Goal: Transaction & Acquisition: Purchase product/service

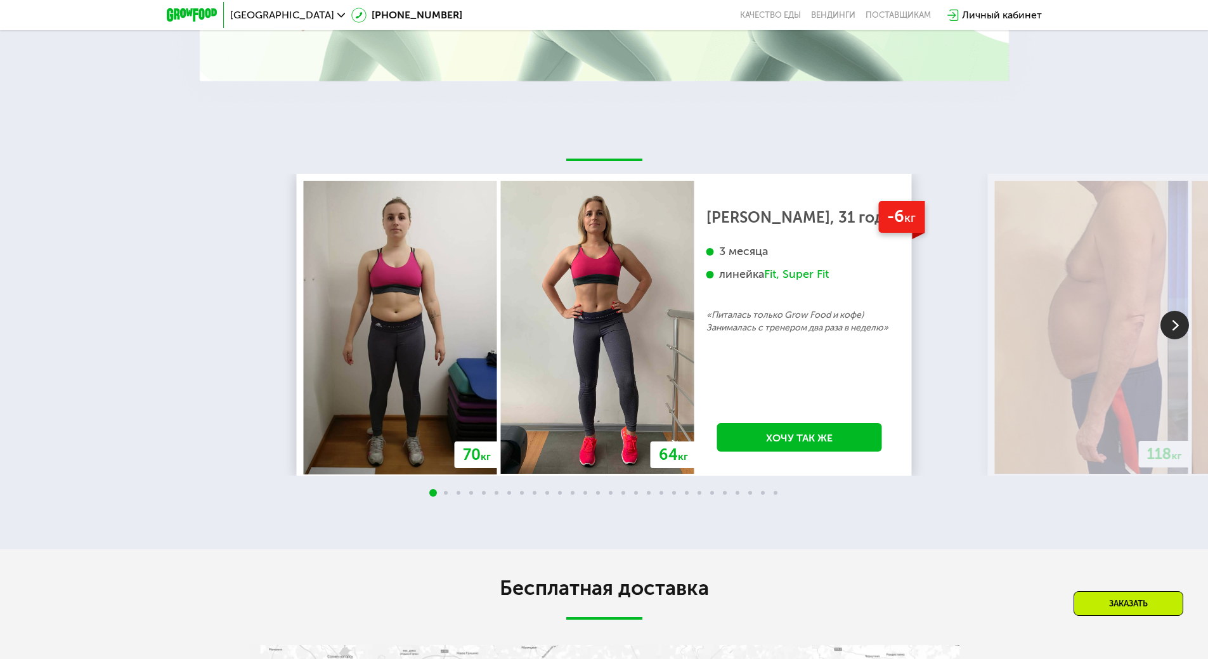
scroll to position [2324, 0]
click at [256, 13] on span "[GEOGRAPHIC_DATA]" at bounding box center [282, 15] width 104 height 10
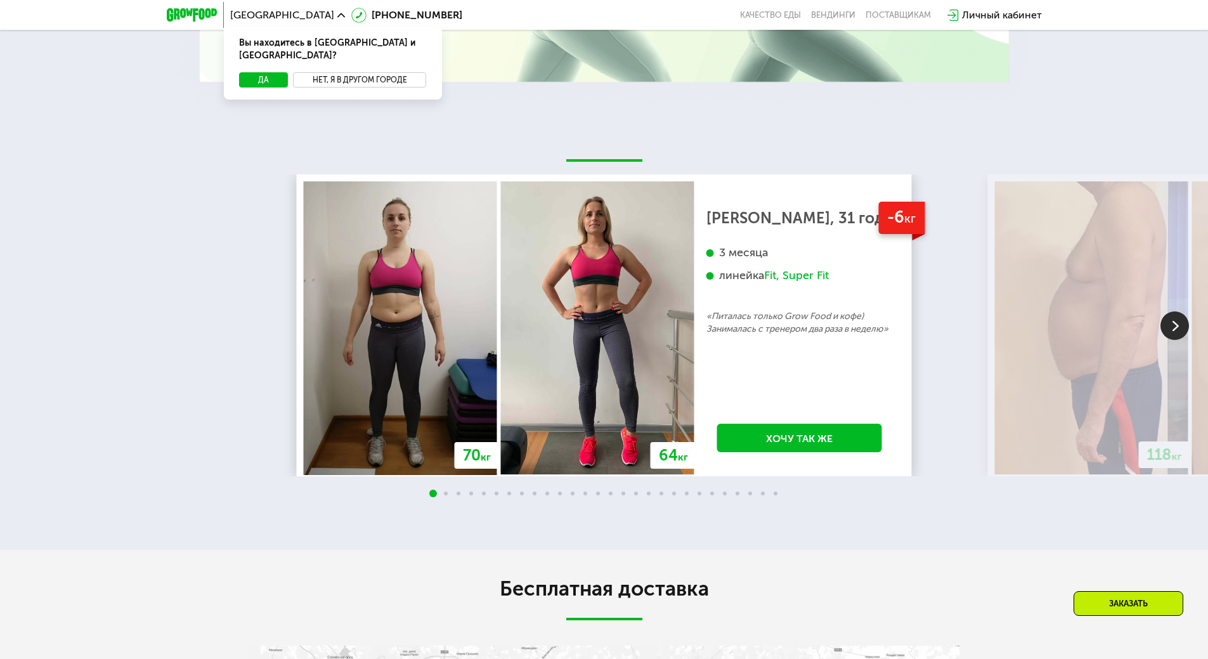
click at [332, 72] on button "Нет, я в другом городе" at bounding box center [360, 79] width 134 height 15
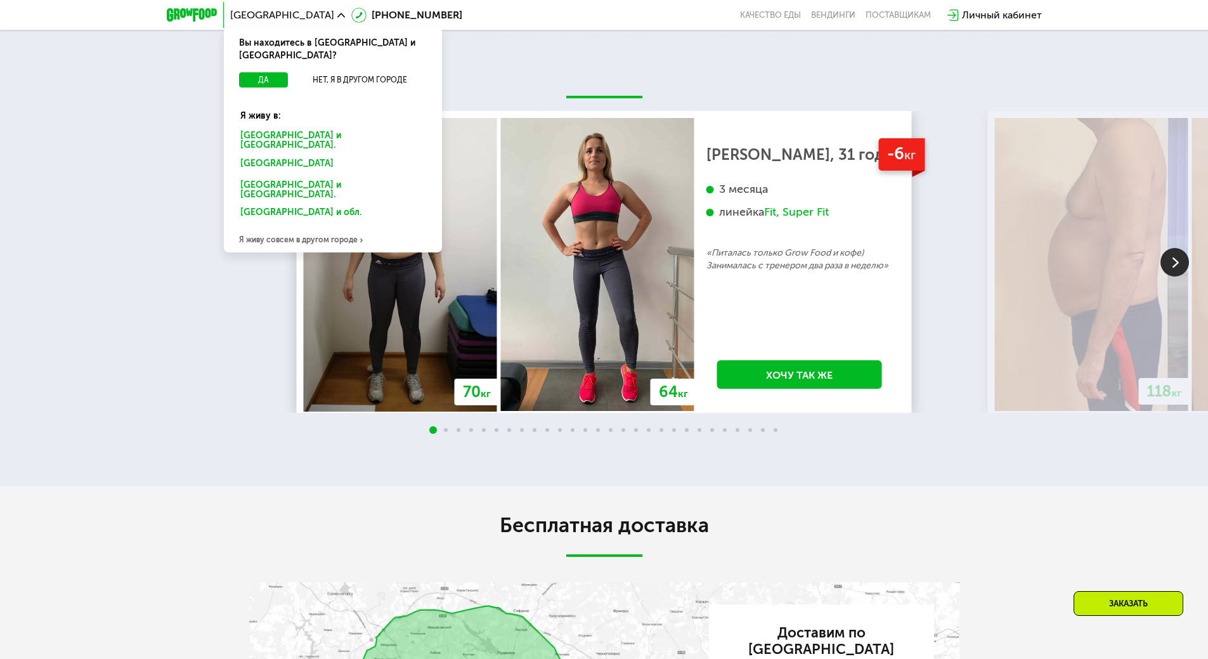
click at [309, 227] on div "Я живу совсем в другом городе" at bounding box center [333, 239] width 218 height 25
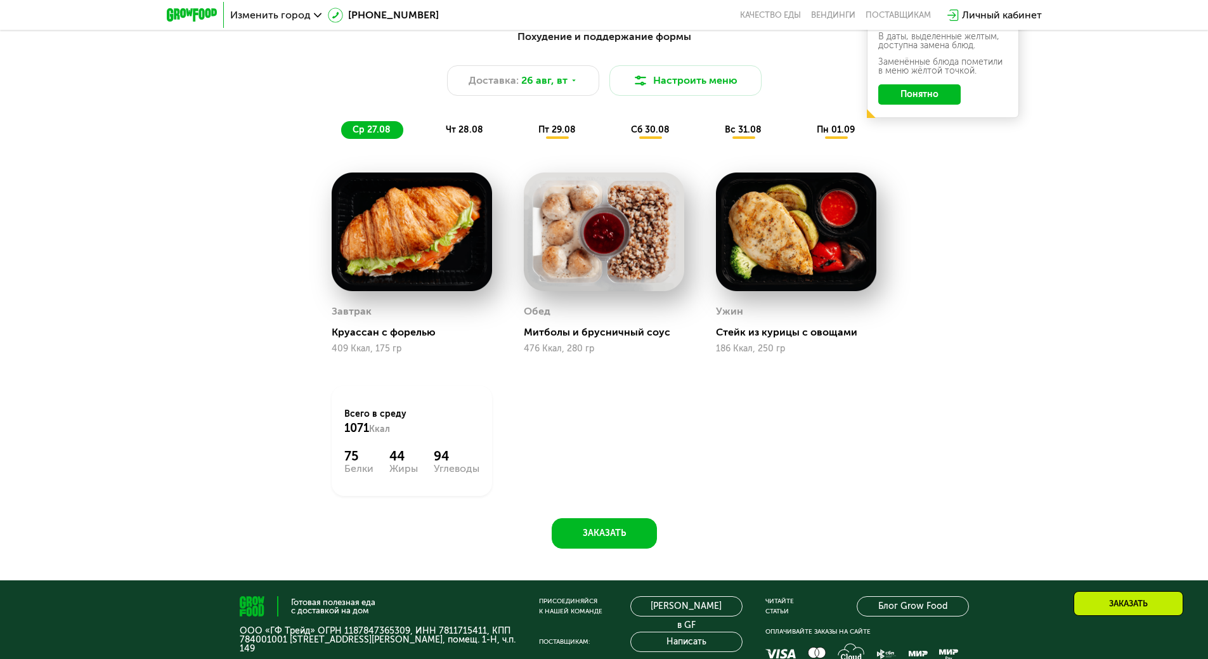
scroll to position [412, 0]
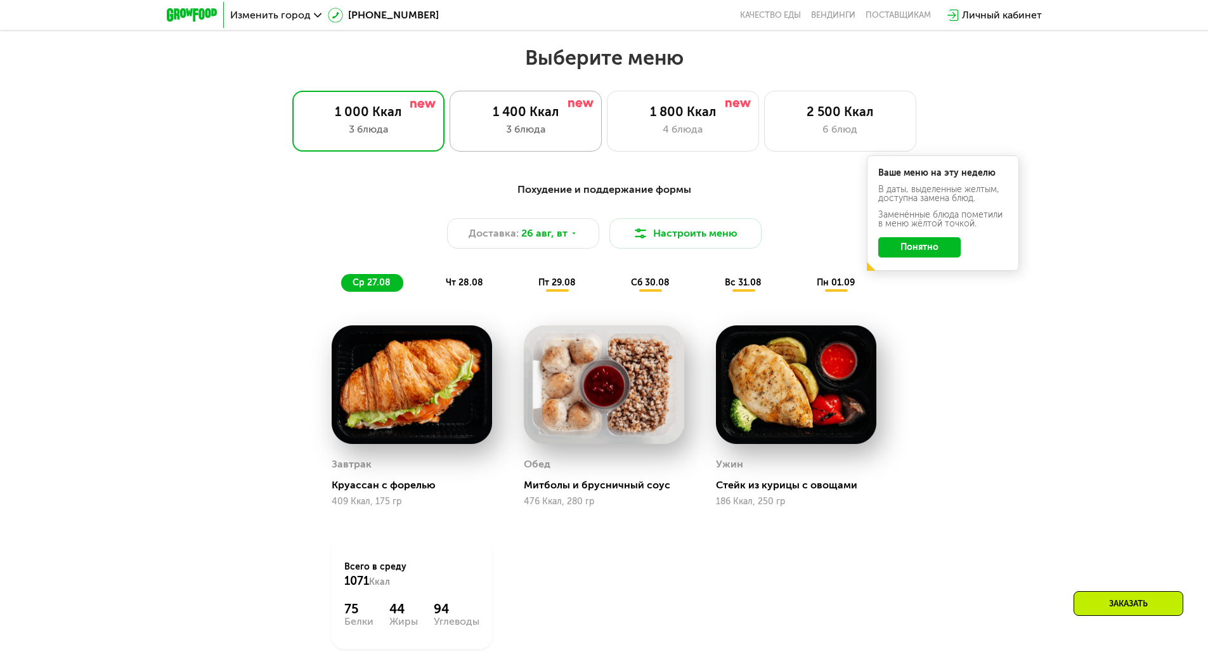
click at [543, 133] on div "3 блюда" at bounding box center [526, 129] width 126 height 15
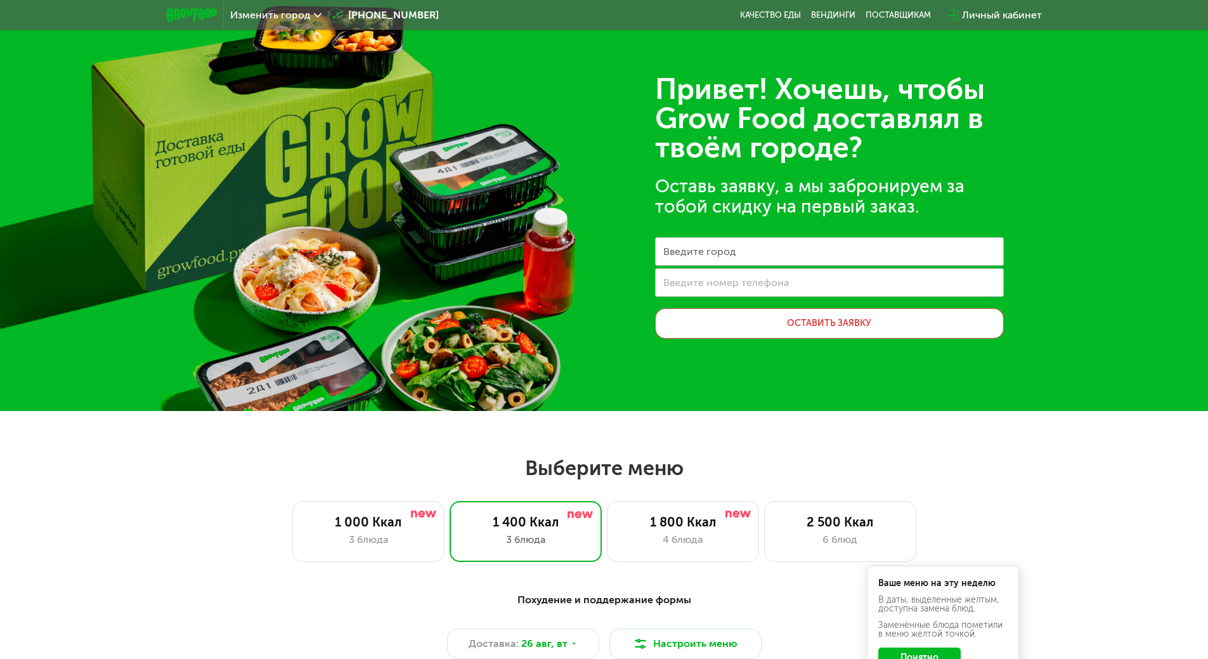
scroll to position [0, 0]
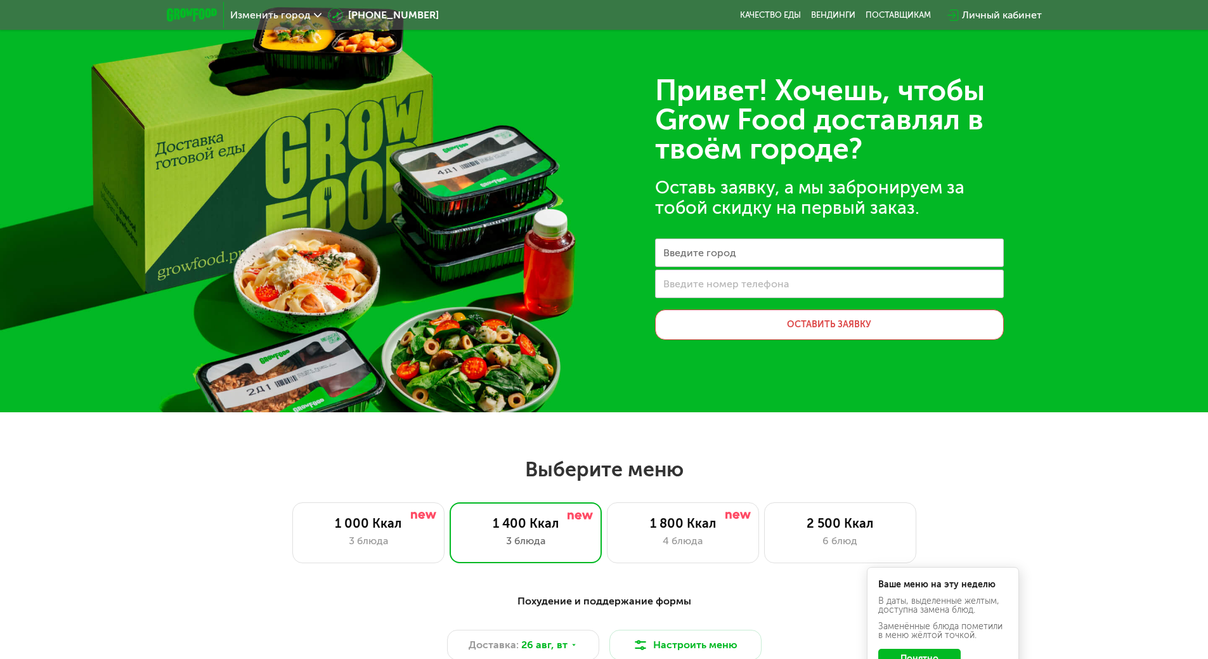
click at [289, 15] on span "Изменить город" at bounding box center [270, 15] width 81 height 10
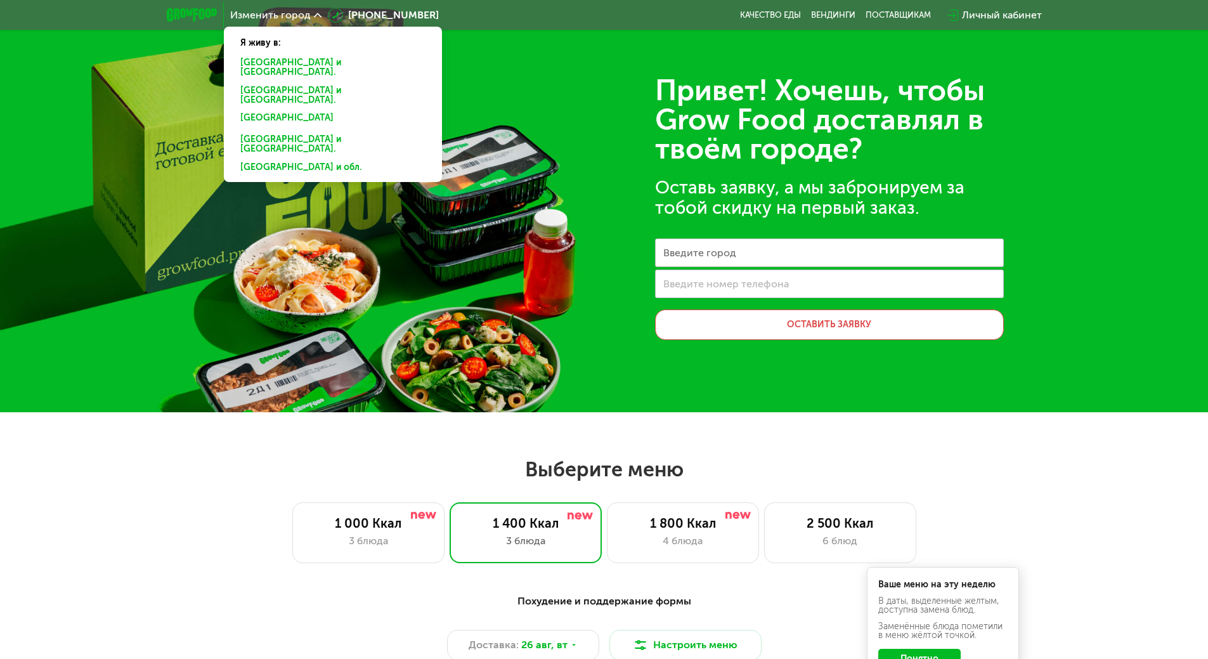
click at [282, 110] on div "[GEOGRAPHIC_DATA] и [GEOGRAPHIC_DATA]." at bounding box center [332, 120] width 203 height 20
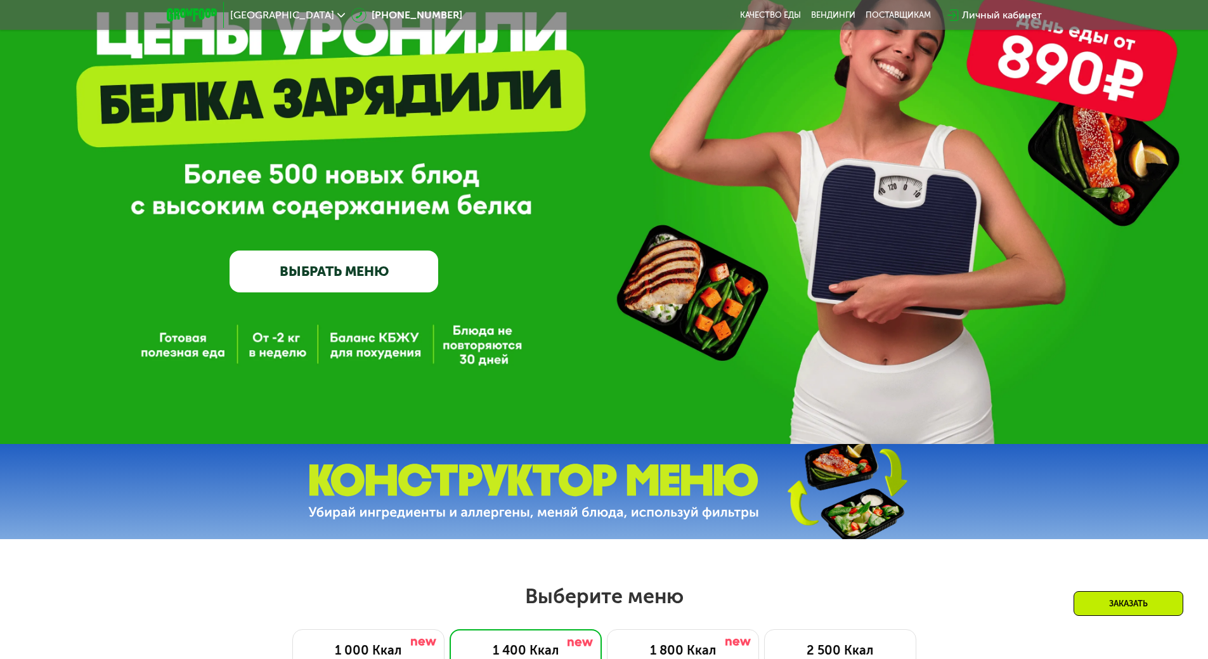
click at [379, 279] on link "ВЫБРАТЬ МЕНЮ" at bounding box center [334, 272] width 209 height 42
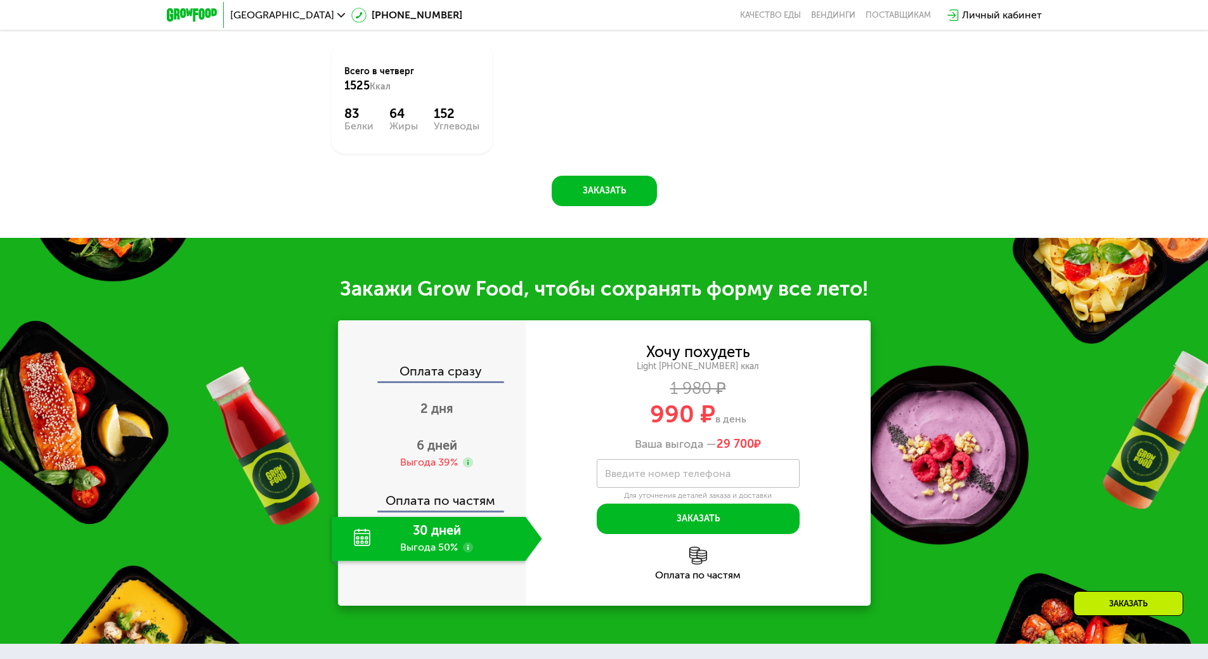
scroll to position [1065, 0]
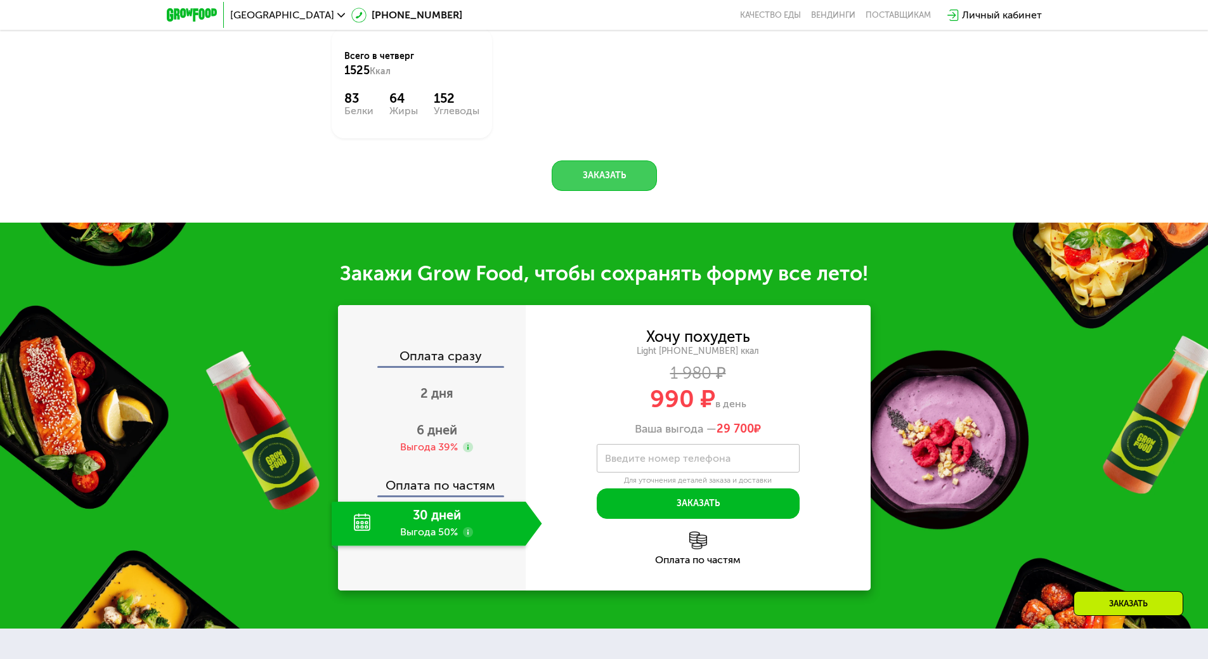
click at [602, 191] on button "Заказать" at bounding box center [604, 175] width 105 height 30
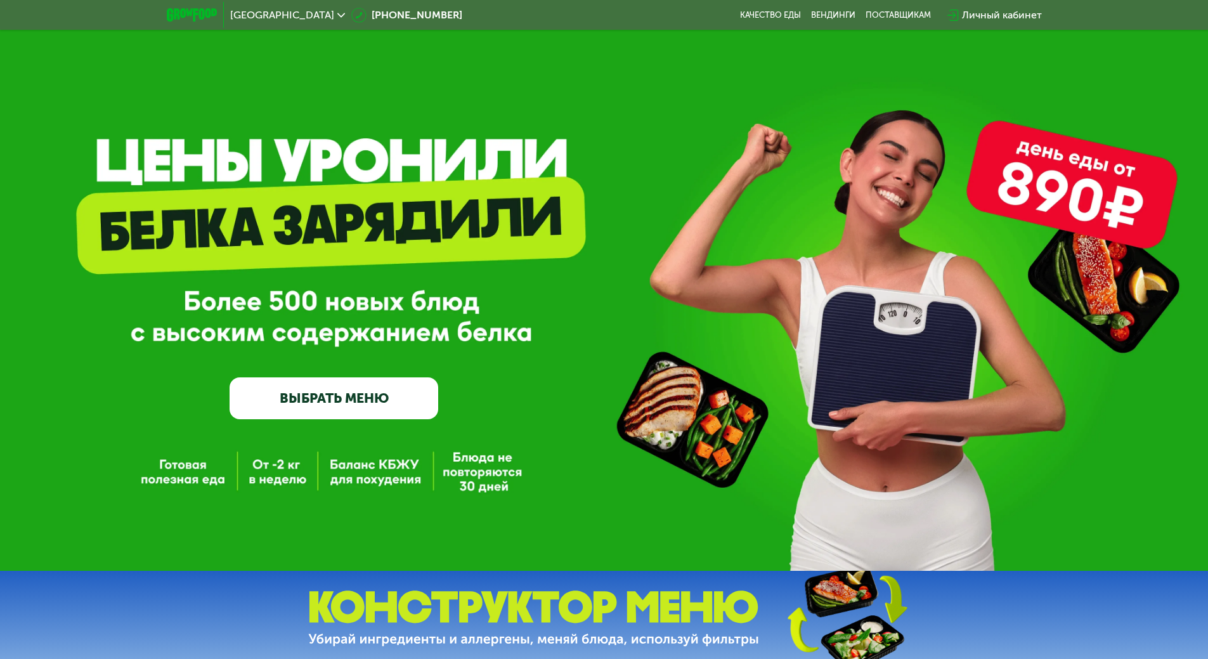
click at [809, 16] on div "Качество еды [PERSON_NAME] поставщикам" at bounding box center [840, 15] width 201 height 10
click at [819, 18] on link "Вендинги" at bounding box center [833, 15] width 44 height 10
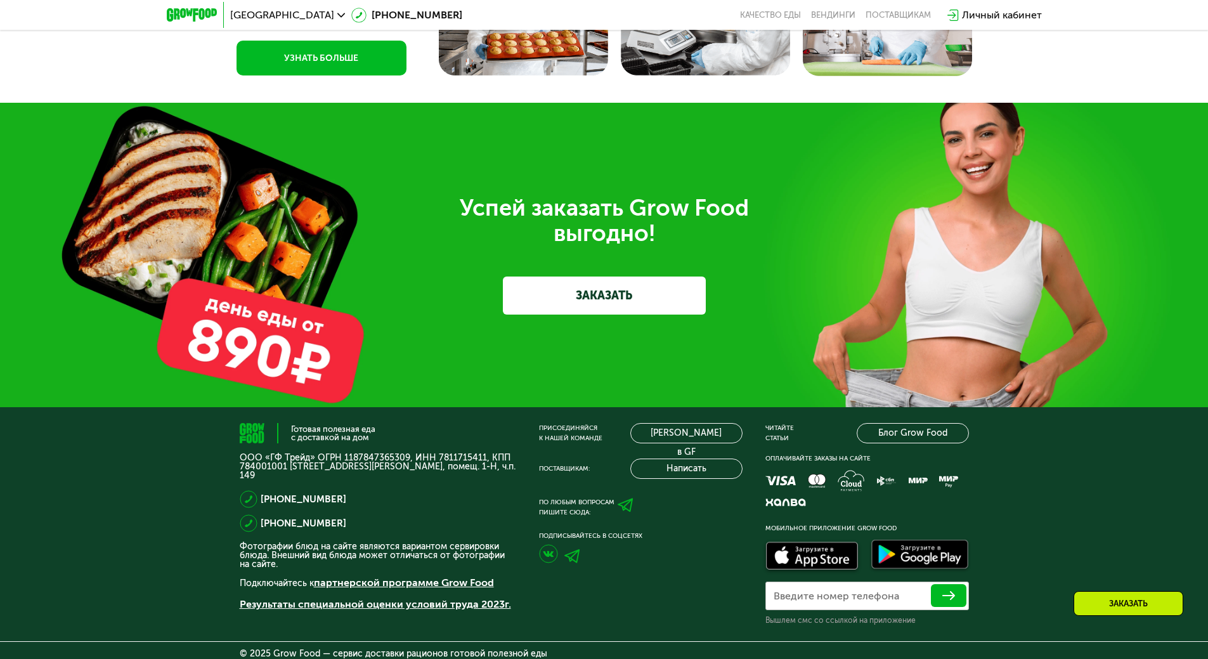
scroll to position [3869, 0]
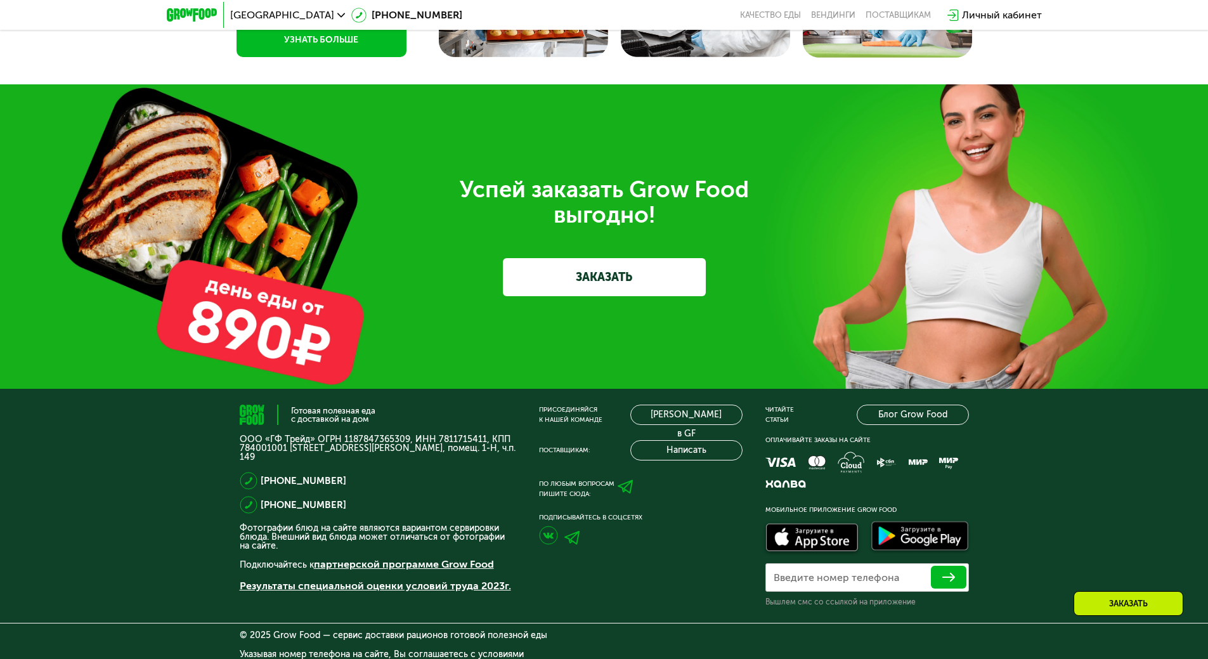
click at [594, 287] on link "ЗАКАЗАТЬ" at bounding box center [604, 277] width 203 height 38
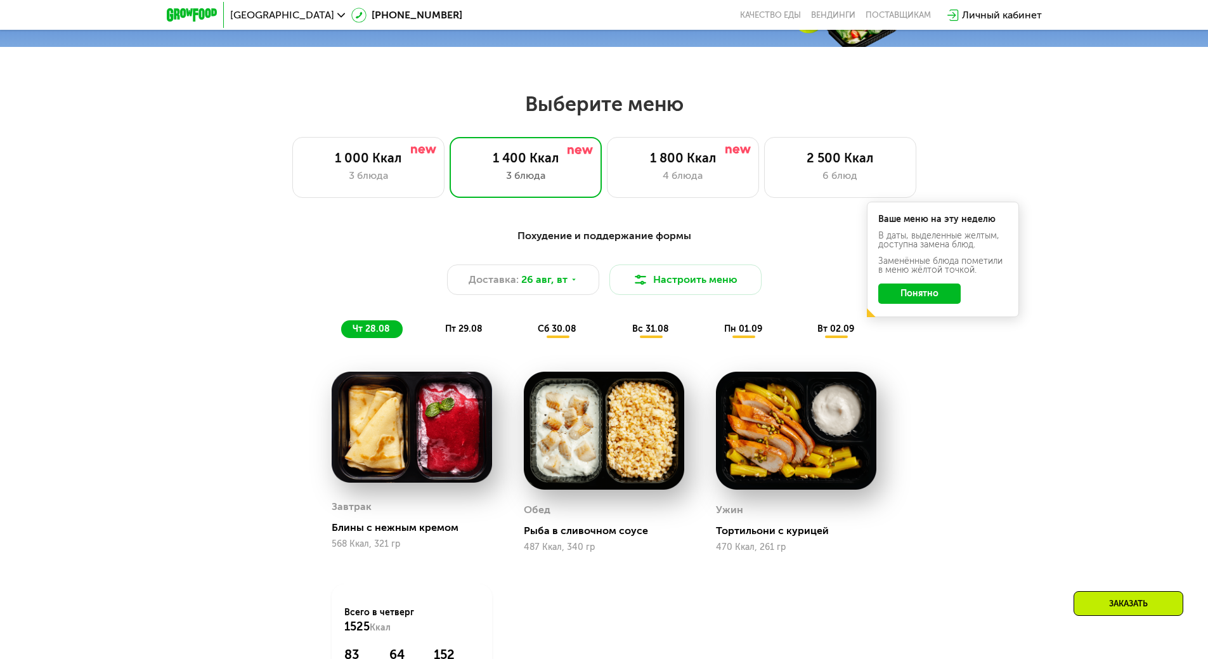
scroll to position [611, 0]
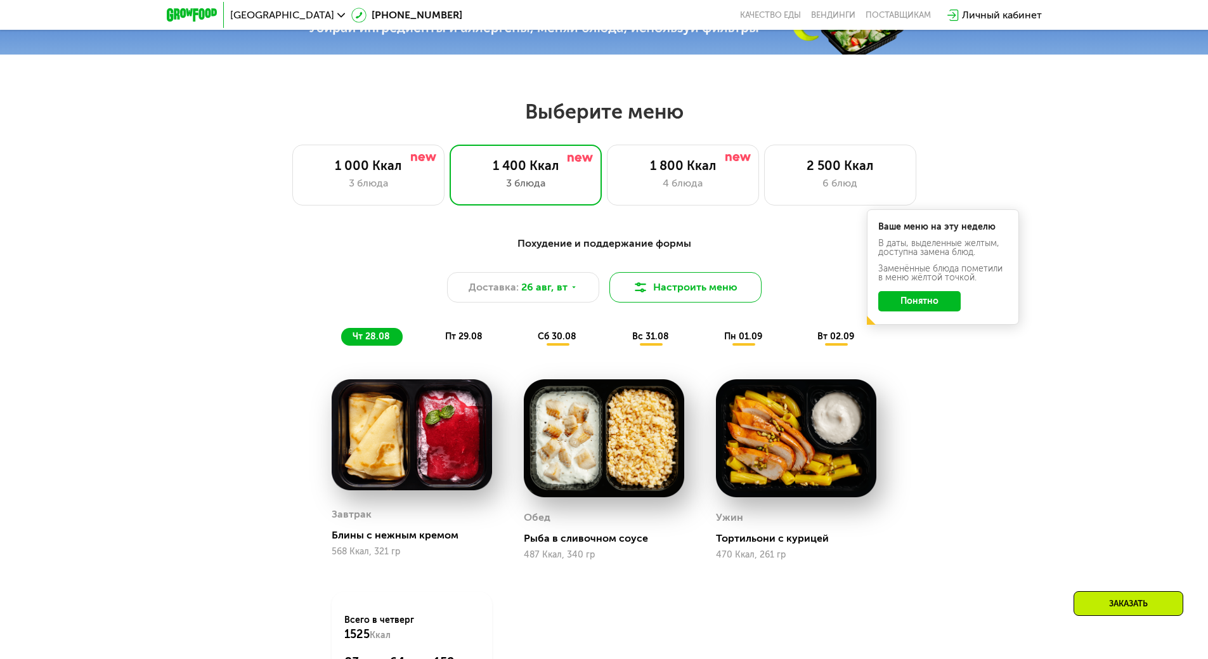
click at [641, 293] on img at bounding box center [640, 287] width 15 height 15
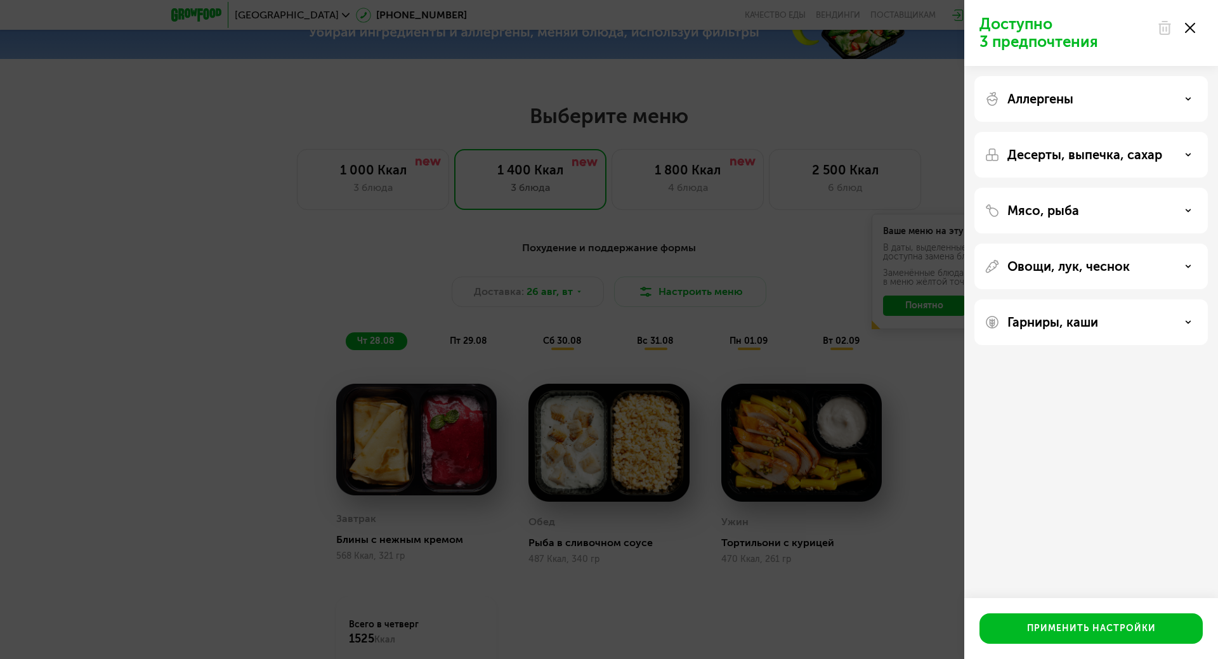
click at [885, 238] on div "Доступно 3 предпочтения Аллергены Десерты, выпечка, сахар Мясо, рыба Овощи, лук…" at bounding box center [609, 329] width 1218 height 659
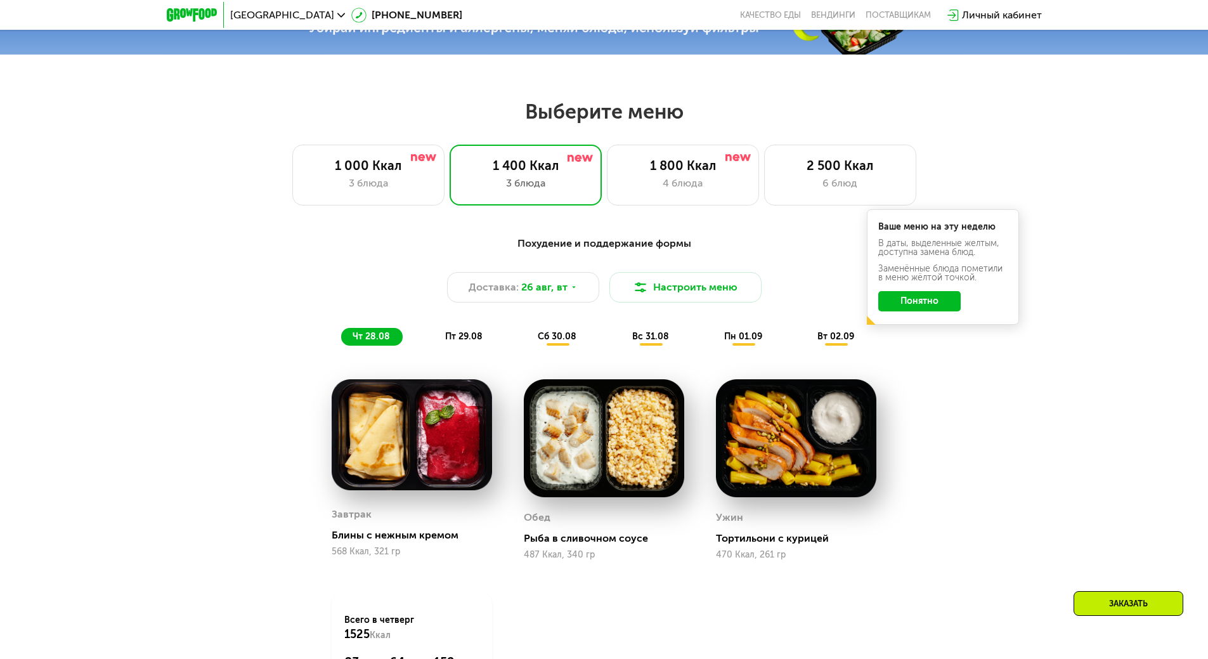
click at [461, 342] on span "пт 29.08" at bounding box center [463, 336] width 37 height 11
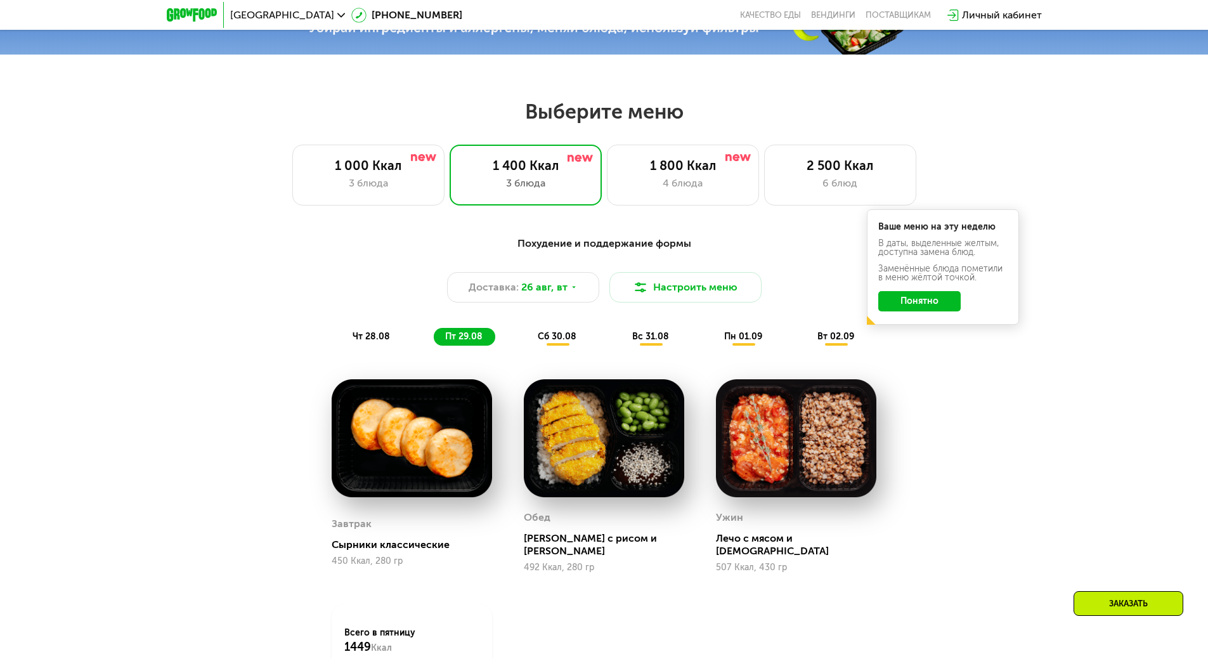
click at [553, 342] on span "сб 30.08" at bounding box center [557, 336] width 39 height 11
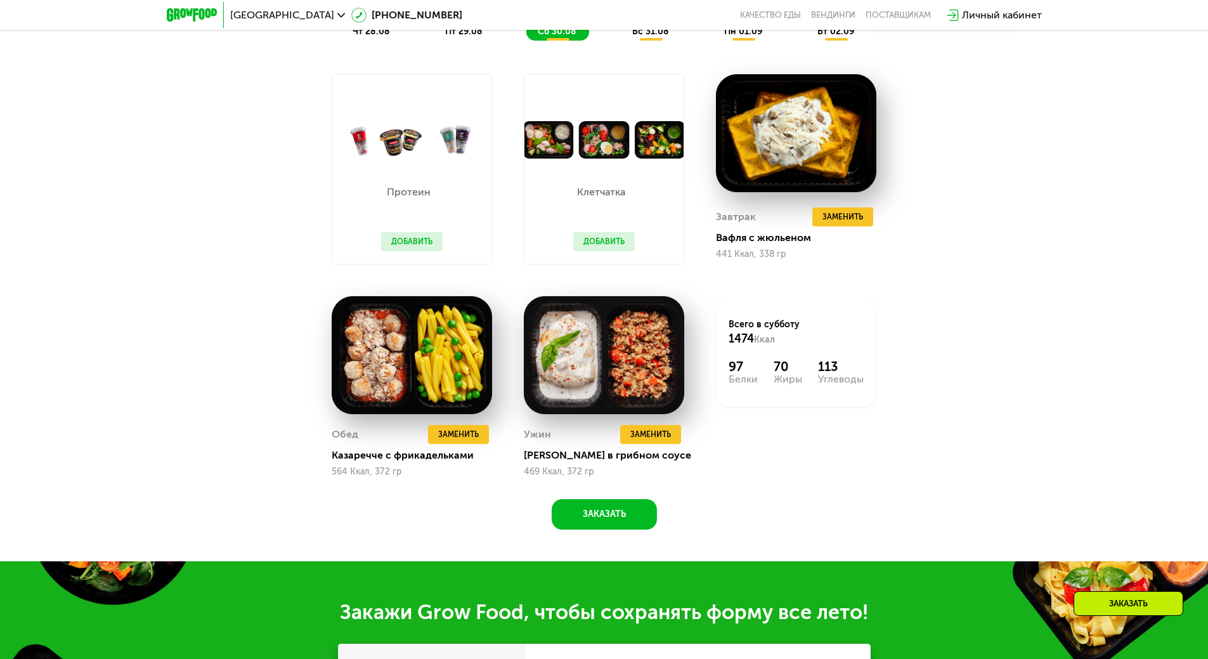
scroll to position [928, 0]
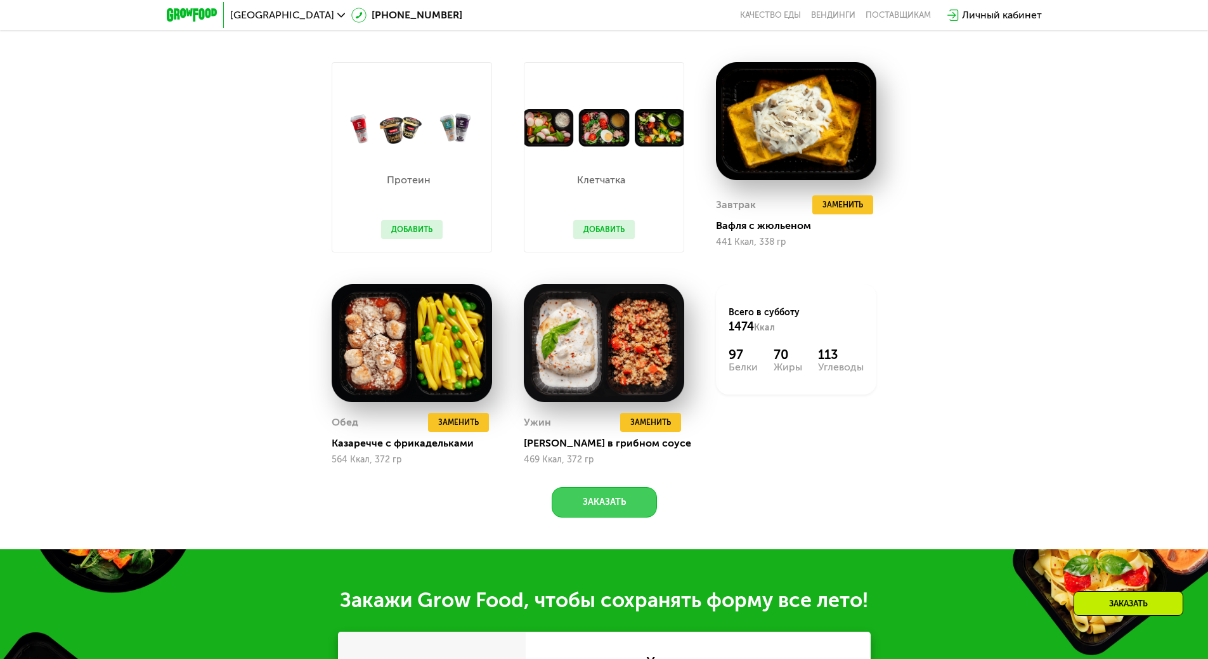
click at [642, 505] on button "Заказать" at bounding box center [604, 502] width 105 height 30
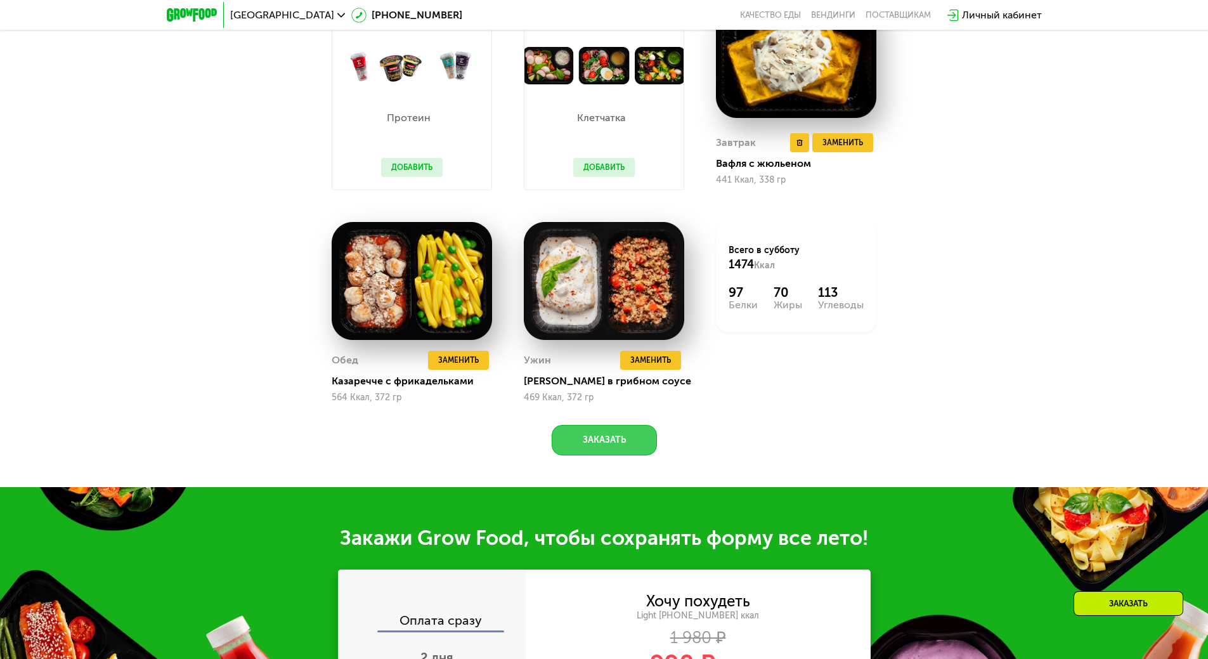
scroll to position [975, 0]
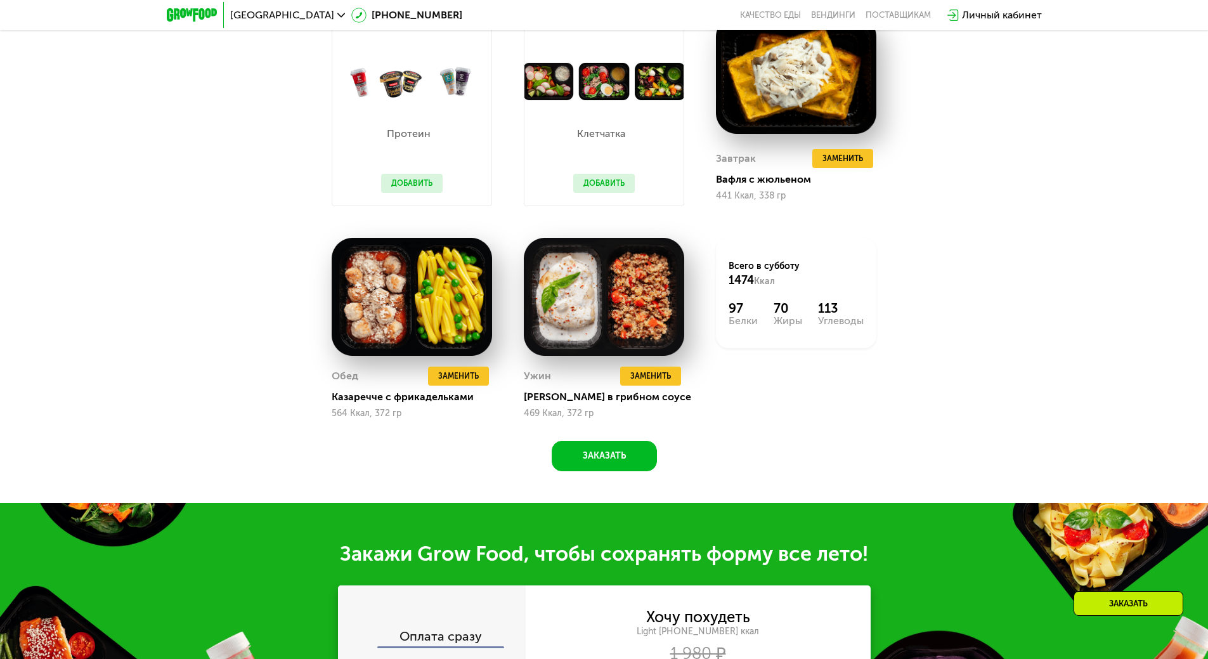
click at [209, 17] on img at bounding box center [192, 14] width 50 height 13
click at [185, 13] on img at bounding box center [192, 14] width 50 height 13
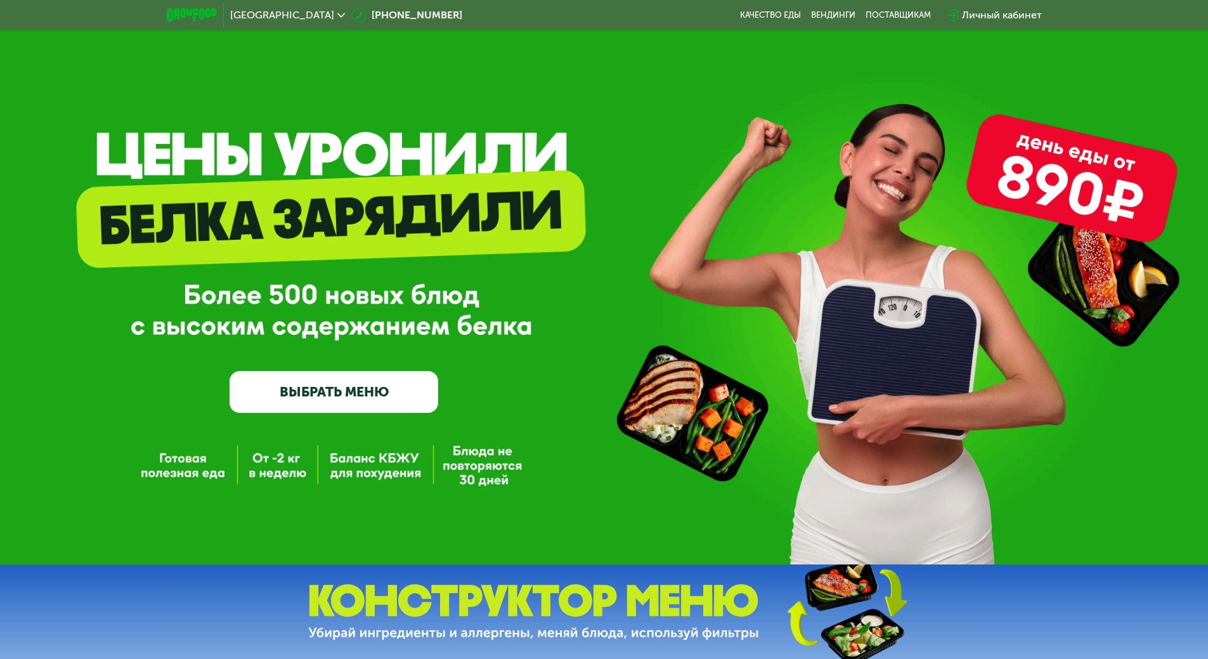
scroll to position [0, 0]
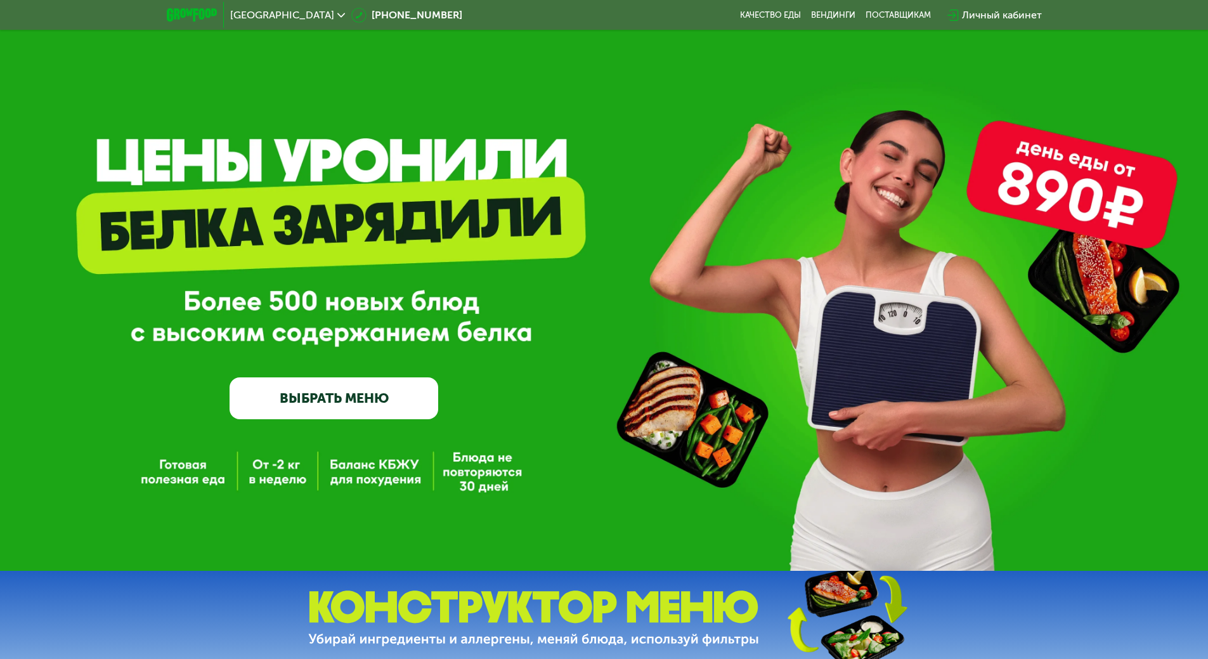
click at [303, 410] on link "ВЫБРАТЬ МЕНЮ" at bounding box center [334, 398] width 209 height 42
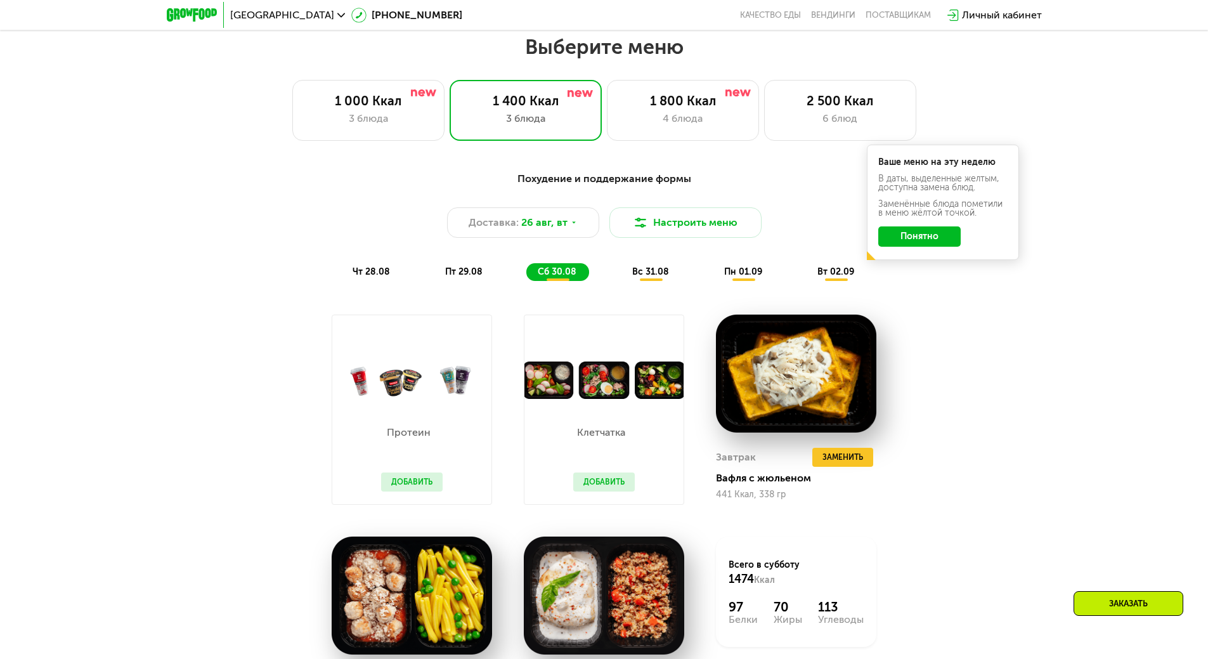
scroll to position [685, 0]
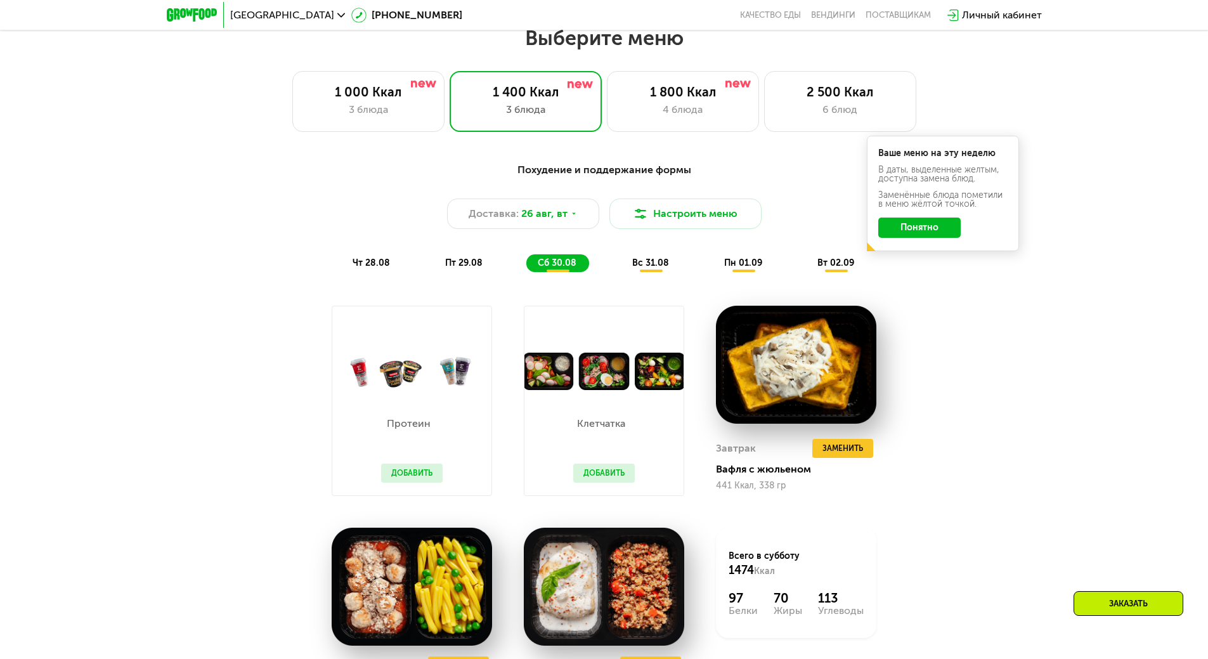
click at [918, 235] on button "Понятно" at bounding box center [919, 228] width 82 height 20
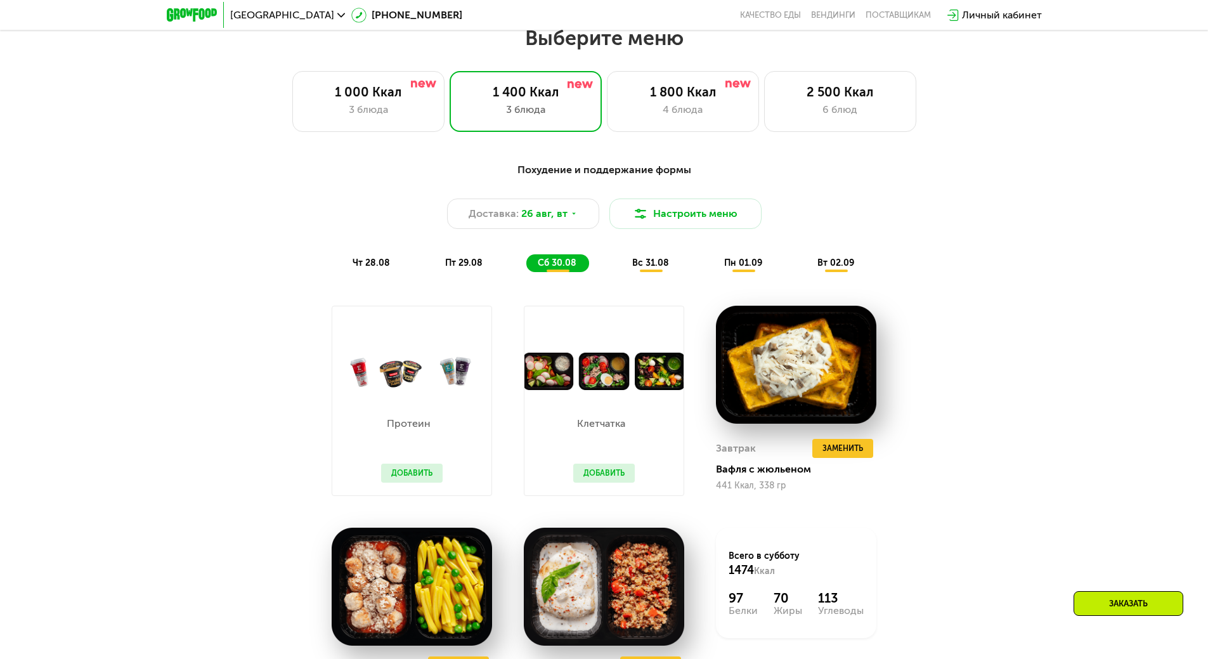
click at [734, 264] on span "пн 01.09" at bounding box center [743, 262] width 38 height 11
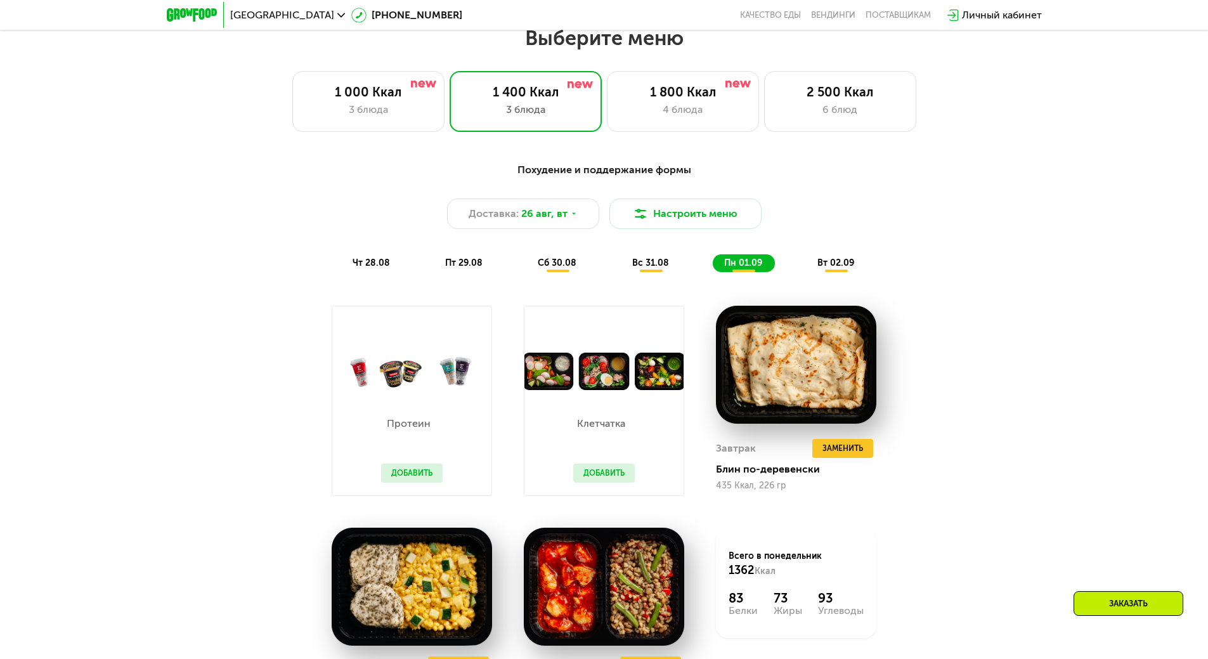
click at [845, 264] on span "вт 02.09" at bounding box center [835, 262] width 37 height 11
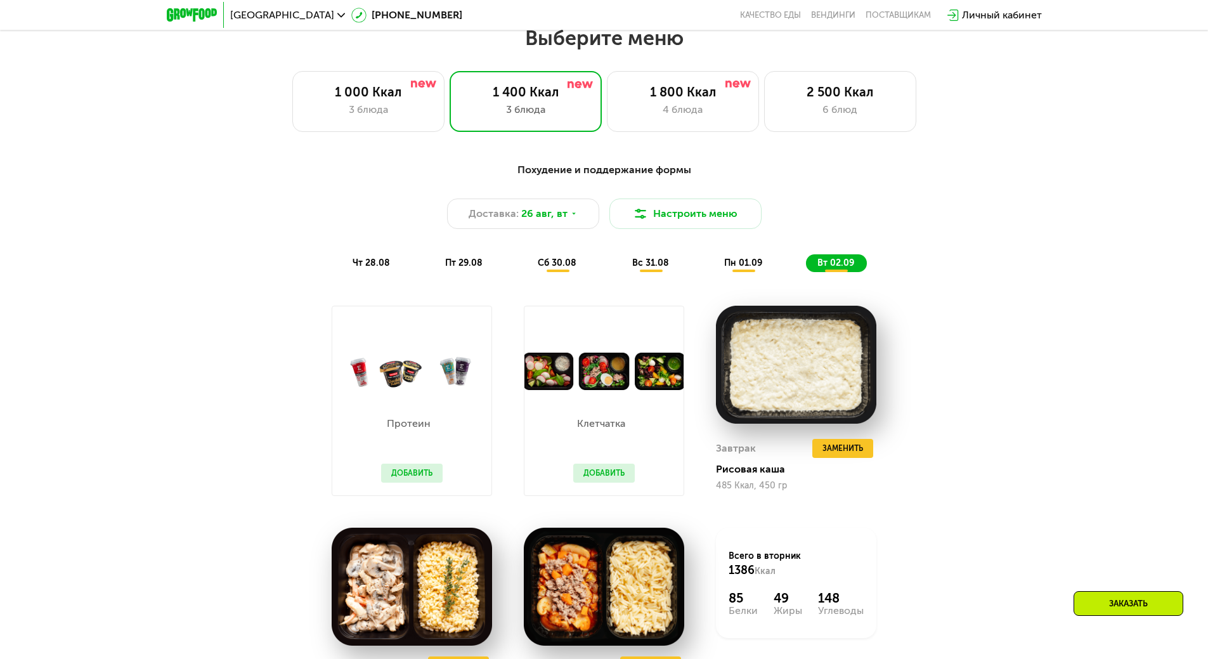
click at [654, 268] on span "вс 31.08" at bounding box center [650, 262] width 37 height 11
